Goal: Information Seeking & Learning: Check status

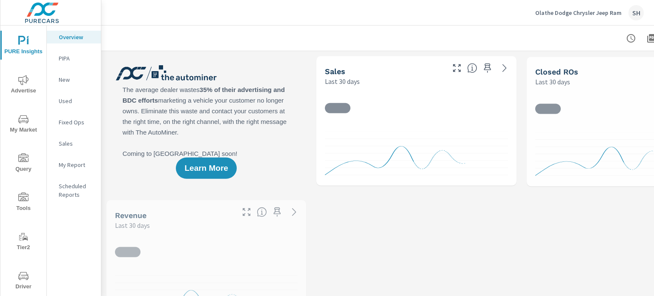
click at [18, 199] on icon "nav menu" at bounding box center [23, 198] width 10 height 10
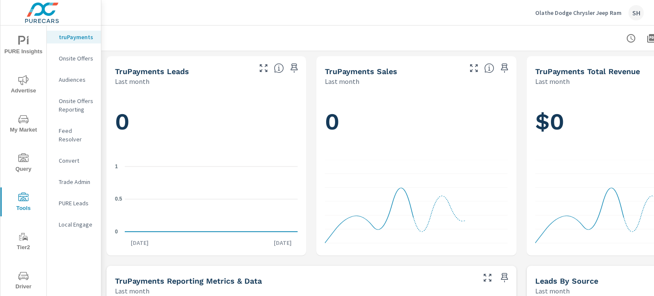
drag, startPoint x: 82, startPoint y: 132, endPoint x: 98, endPoint y: 135, distance: 16.9
click at [82, 132] on p "Feed Resolver" at bounding box center [76, 135] width 35 height 17
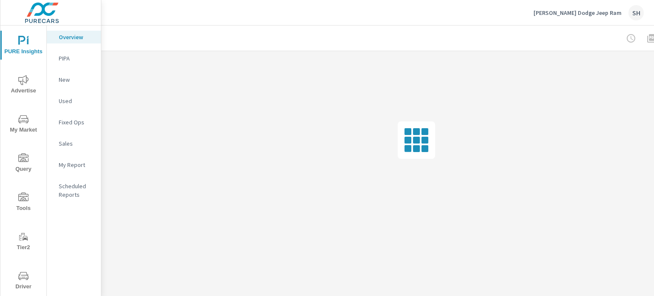
click at [18, 202] on icon "nav menu" at bounding box center [23, 198] width 10 height 10
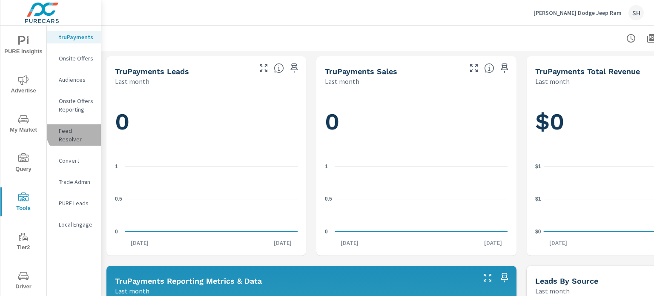
click at [77, 130] on p "Feed Resolver" at bounding box center [76, 135] width 35 height 17
